Goal: Task Accomplishment & Management: Complete application form

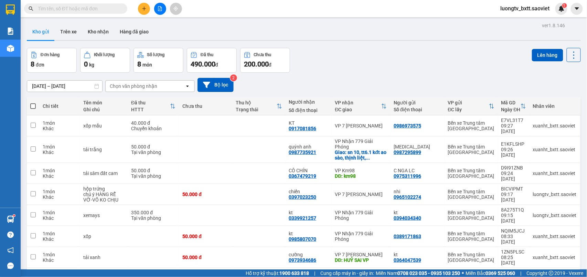
scroll to position [32, 0]
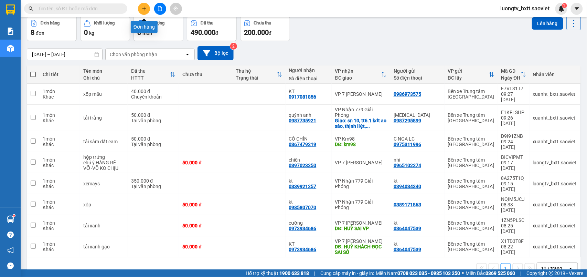
click at [141, 6] on button at bounding box center [144, 9] width 12 height 12
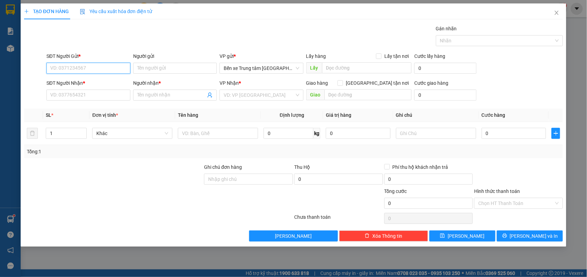
click at [114, 71] on input "SĐT Người Gửi *" at bounding box center [88, 68] width 84 height 11
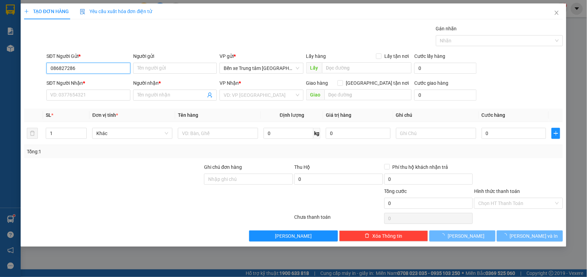
type input "0868272865"
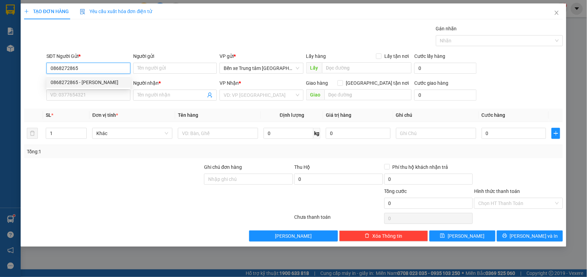
click at [85, 82] on div "0868272865 - [PERSON_NAME]" at bounding box center [89, 82] width 76 height 8
type input "QUANG"
type input "0833140306"
type input "KT"
checkbox input "true"
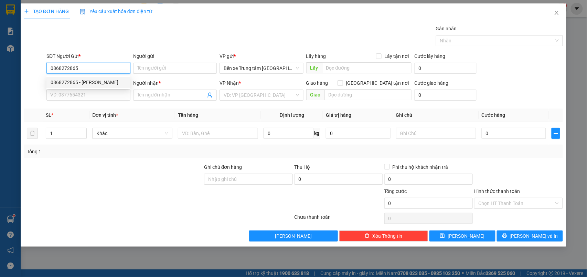
type input "lh ship tận nơi ( hn thu)"
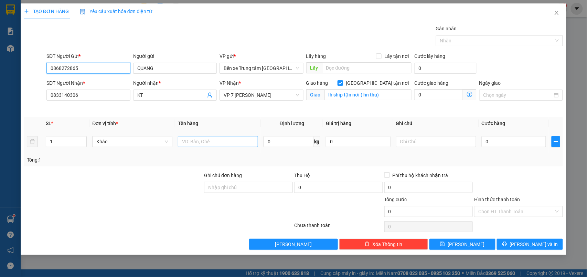
type input "0868272865"
click at [221, 144] on input "text" at bounding box center [218, 141] width 80 height 11
type input "XỐP"
click at [515, 145] on input "0" at bounding box center [514, 141] width 65 height 11
type input "5"
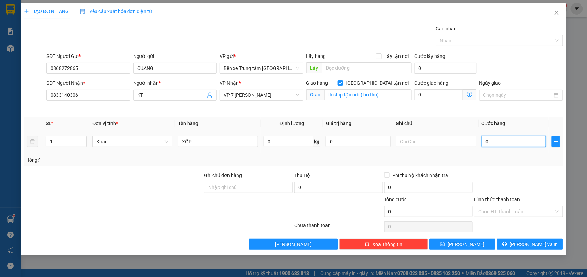
type input "5"
type input "50"
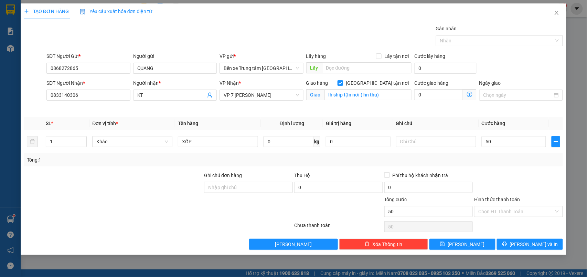
type input "50.000"
click at [527, 176] on div at bounding box center [519, 183] width 90 height 24
click at [530, 246] on span "[PERSON_NAME] và In" at bounding box center [534, 244] width 48 height 8
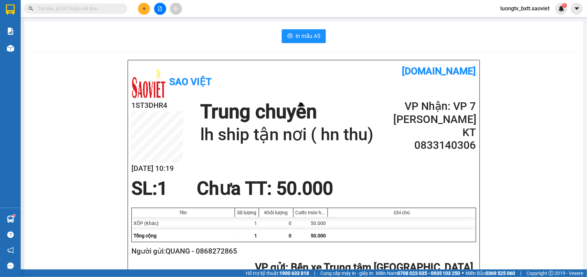
click at [144, 7] on icon "plus" at bounding box center [144, 8] width 5 height 5
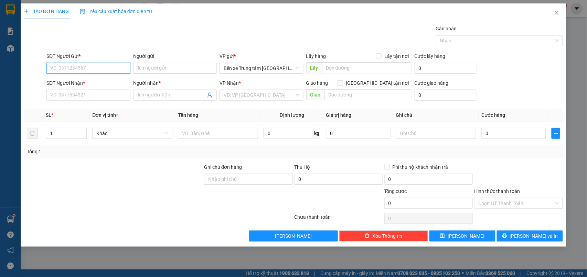
click at [95, 67] on input "SĐT Người Gửi *" at bounding box center [88, 68] width 84 height 11
click at [558, 13] on icon "close" at bounding box center [557, 13] width 6 height 6
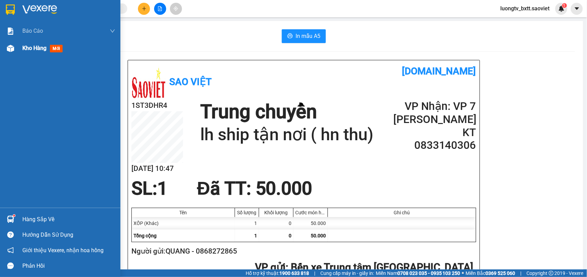
click at [35, 46] on span "Kho hàng" at bounding box center [34, 48] width 24 height 7
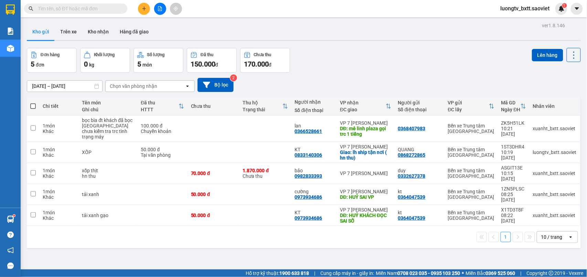
click at [424, 64] on div "Đơn hàng 5 đơn Khối lượng 0 kg Số lượng 5 món Đã thu 150.000 đ Chưa thu 170.000…" at bounding box center [304, 60] width 554 height 25
click at [95, 30] on button "Kho nhận" at bounding box center [98, 31] width 32 height 17
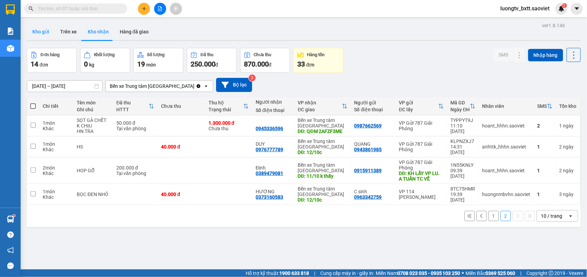
click at [43, 32] on button "Kho gửi" at bounding box center [41, 31] width 28 height 17
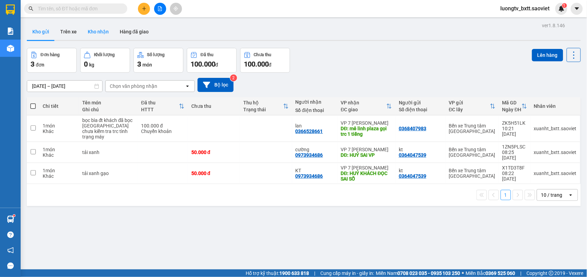
click at [94, 29] on button "Kho nhận" at bounding box center [98, 31] width 32 height 17
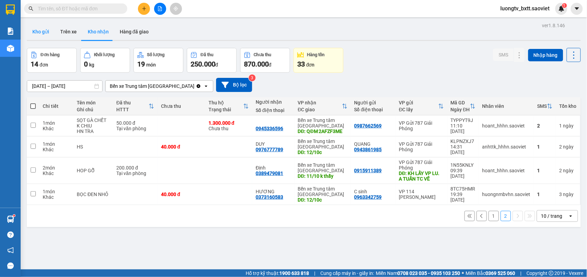
click at [41, 34] on button "Kho gửi" at bounding box center [41, 31] width 28 height 17
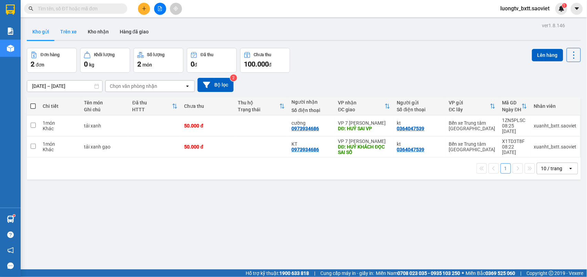
click at [68, 32] on button "Trên xe" at bounding box center [69, 31] width 28 height 17
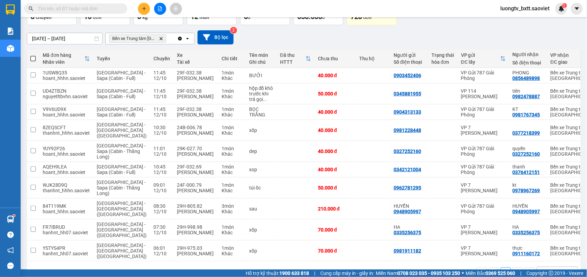
scroll to position [94, 0]
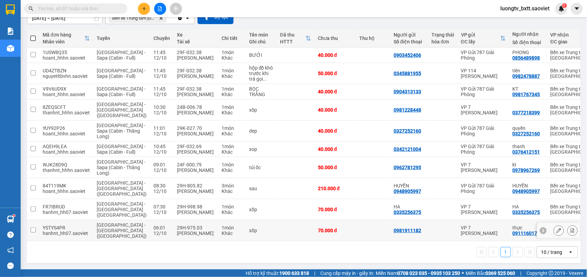
click at [277, 226] on td at bounding box center [296, 230] width 38 height 21
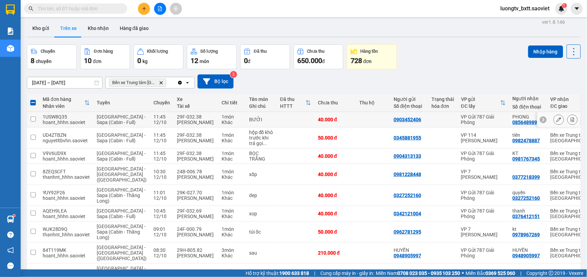
scroll to position [0, 0]
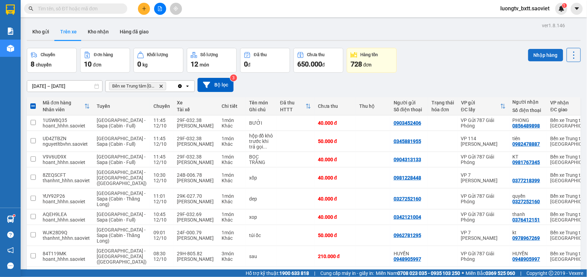
click at [540, 59] on button "Nhập hàng" at bounding box center [545, 55] width 35 height 12
checkbox input "false"
click at [94, 28] on button "Kho nhận" at bounding box center [98, 31] width 32 height 17
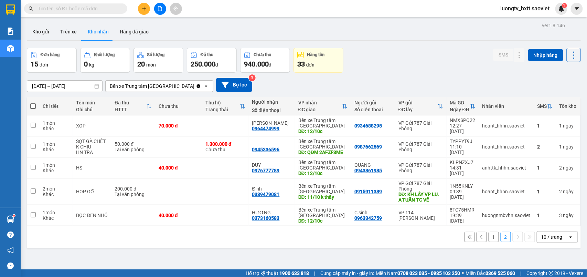
click at [489, 237] on button "1" at bounding box center [494, 237] width 10 height 10
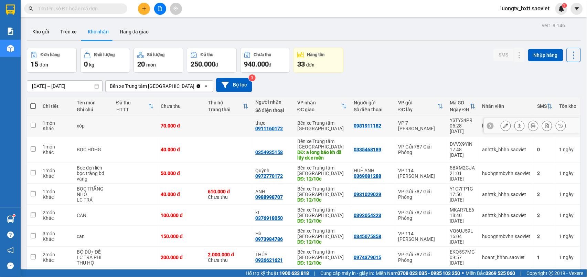
click at [210, 123] on td at bounding box center [228, 125] width 47 height 21
checkbox input "true"
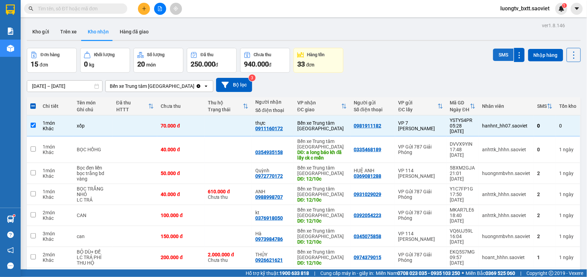
click at [501, 54] on button "SMS" at bounding box center [503, 55] width 21 height 12
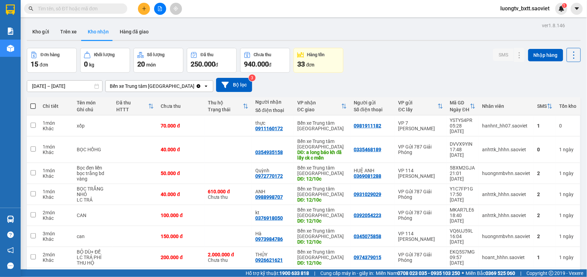
drag, startPoint x: 397, startPoint y: 58, endPoint x: 328, endPoint y: 1, distance: 90.2
click at [395, 57] on div "Đơn hàng 15 đơn Khối lượng 0 kg Số lượng 20 món Đã thu 250.000 đ Chưa thu 940.0…" at bounding box center [304, 60] width 554 height 25
